Goal: Task Accomplishment & Management: Manage account settings

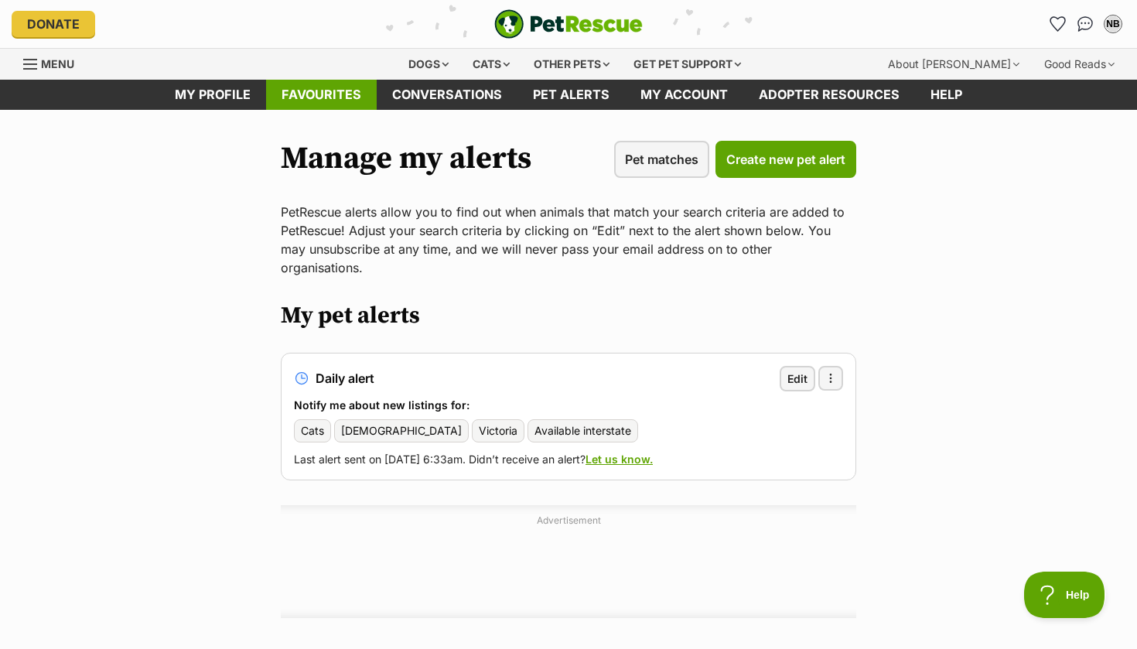
click at [304, 88] on link "Favourites" at bounding box center [321, 95] width 111 height 30
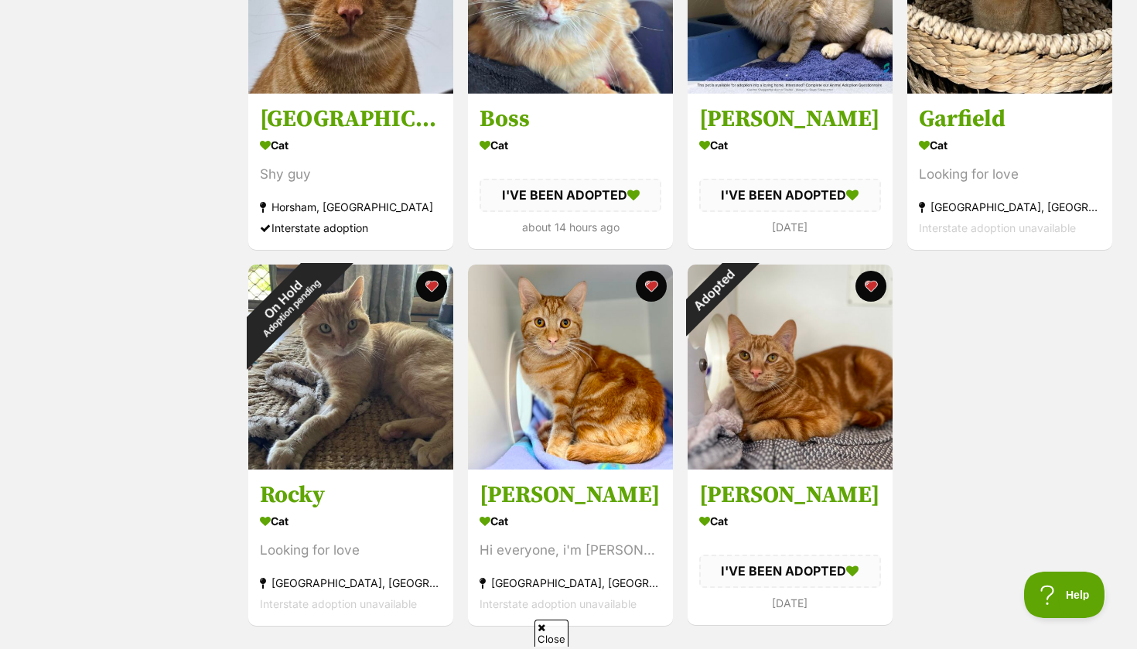
scroll to position [812, 0]
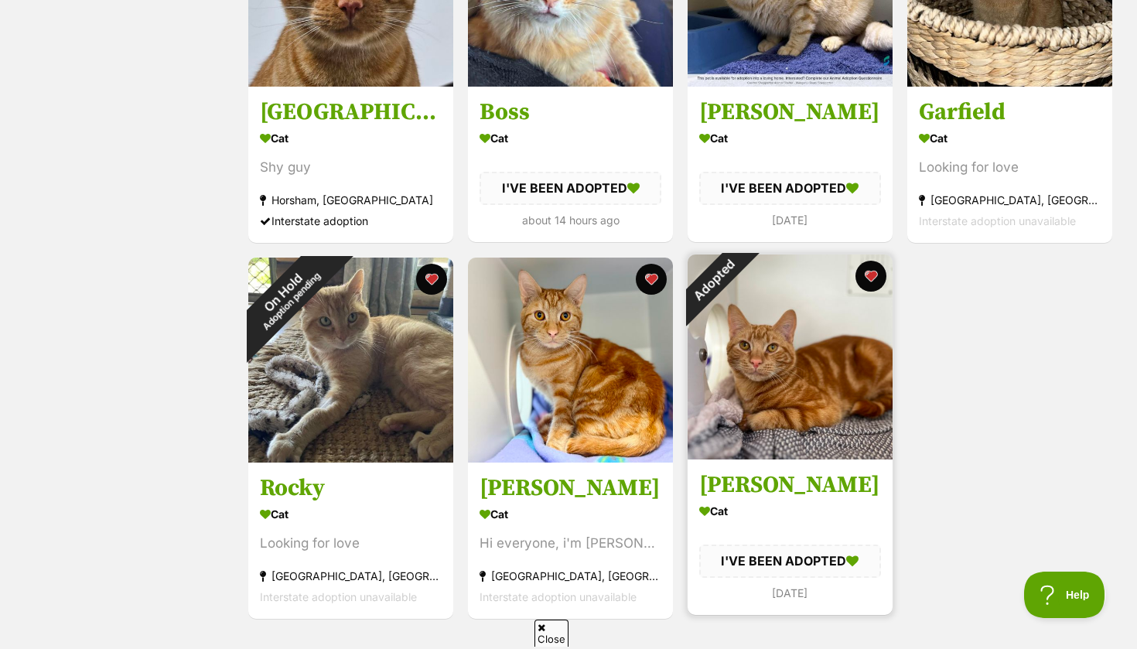
click at [740, 306] on div "Adopted" at bounding box center [714, 281] width 52 height 52
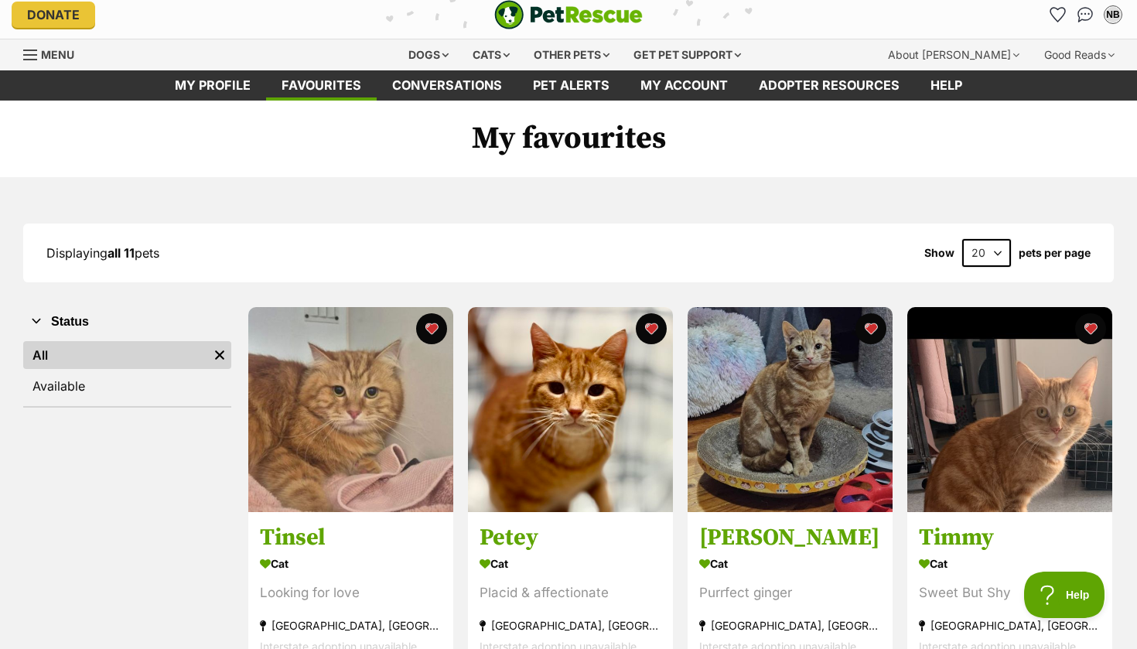
scroll to position [9, 0]
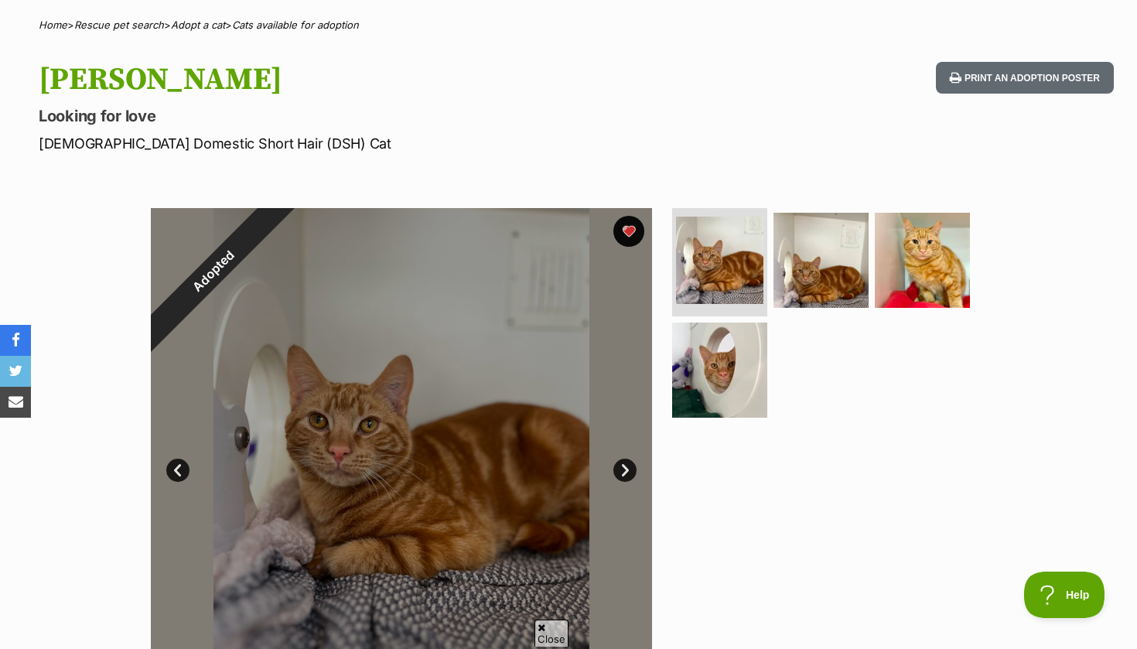
scroll to position [115, 0]
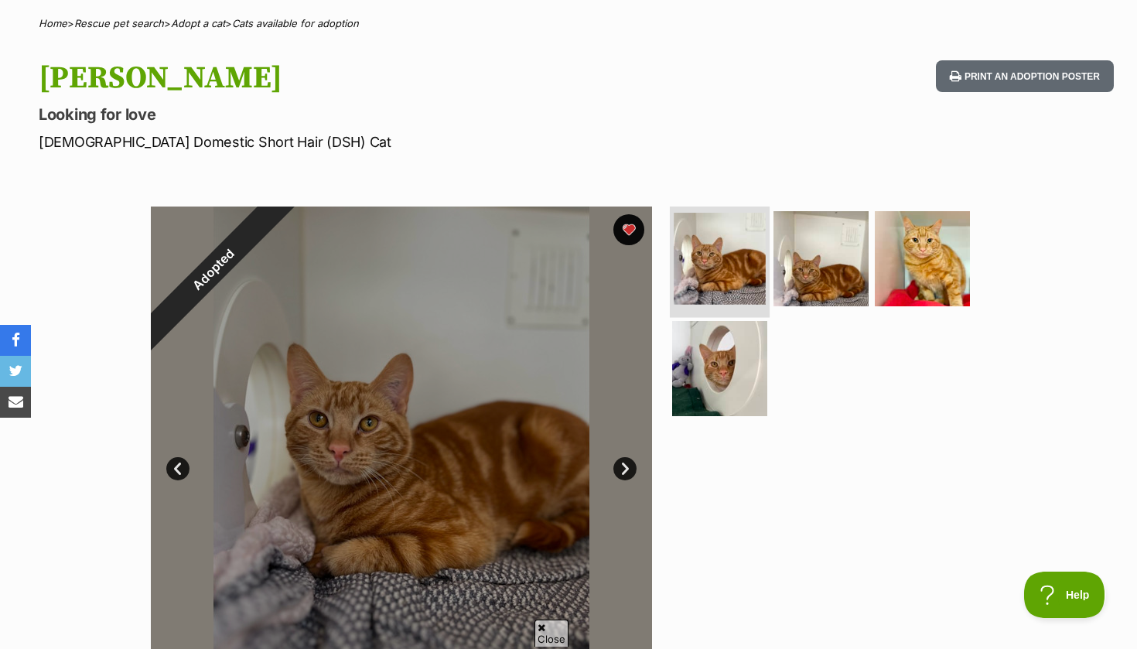
click at [716, 253] on img at bounding box center [720, 259] width 92 height 92
click at [820, 258] on img at bounding box center [821, 259] width 100 height 100
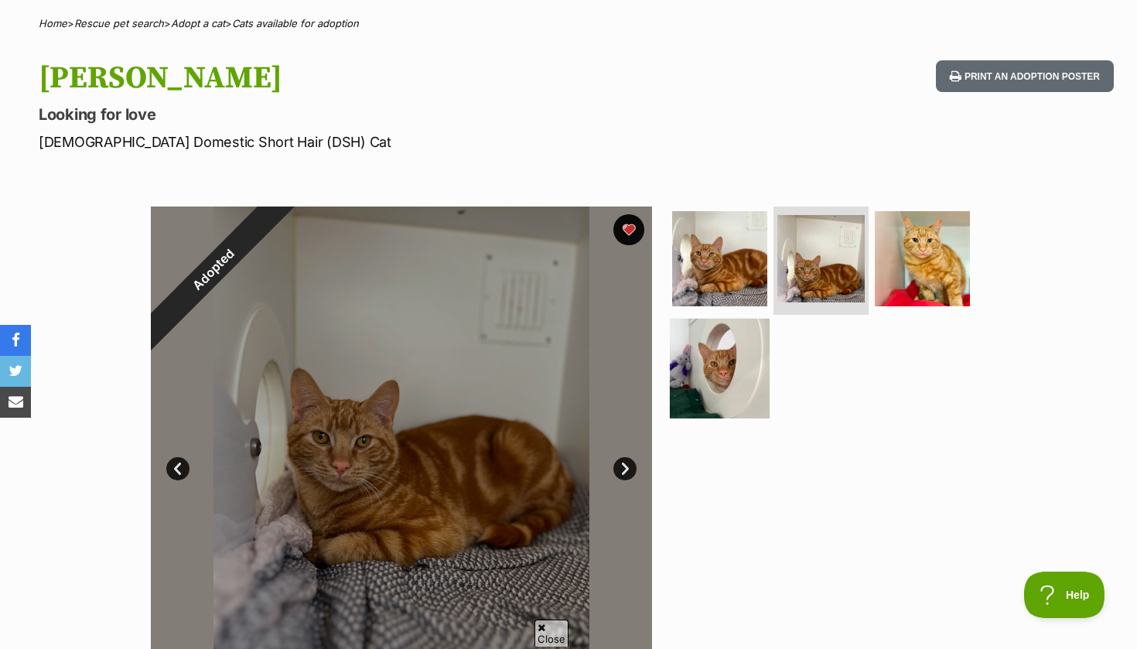
click at [735, 381] on img at bounding box center [720, 368] width 100 height 100
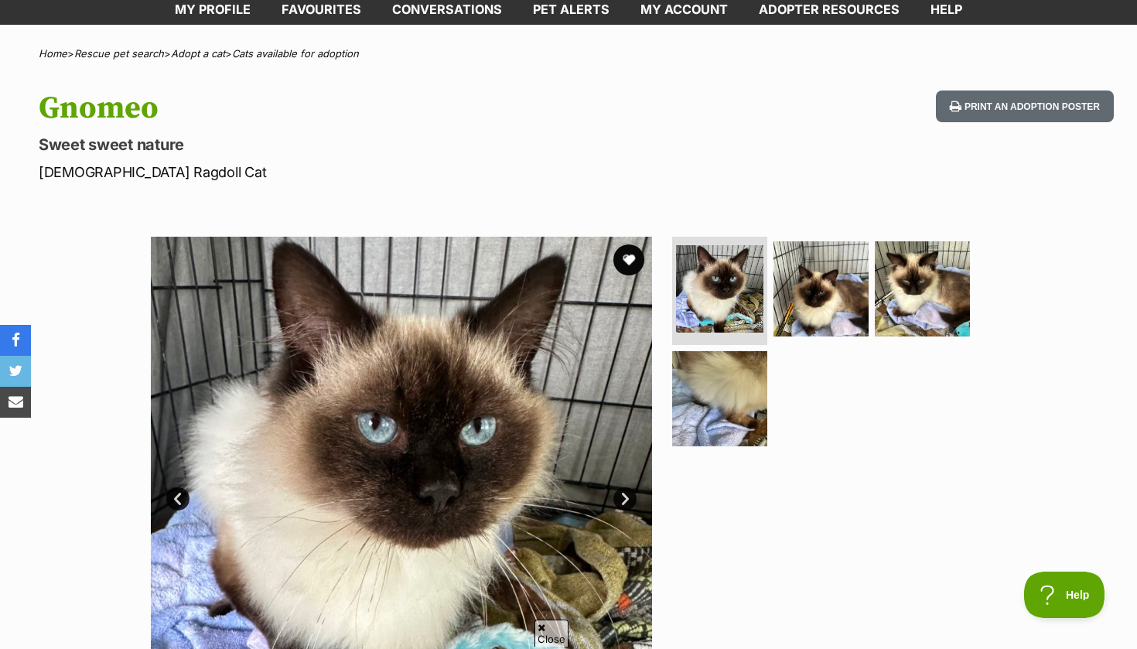
scroll to position [84, 0]
